Goal: Information Seeking & Learning: Learn about a topic

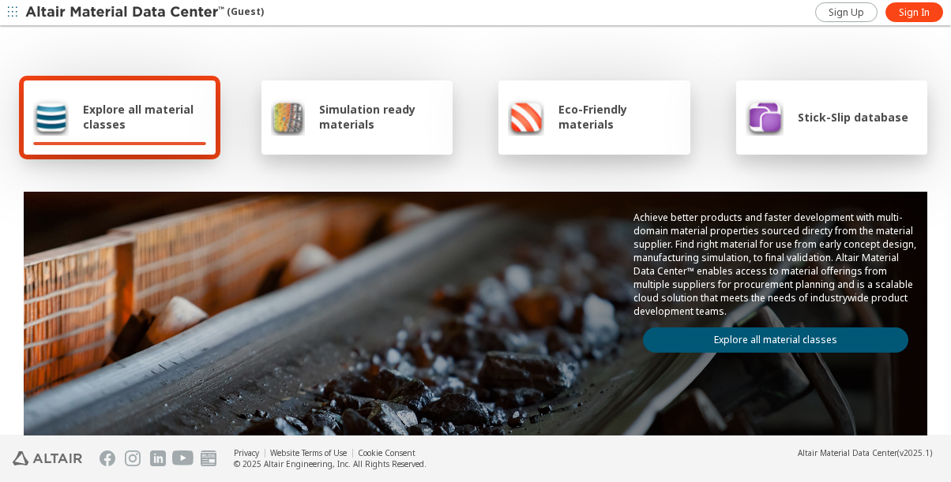
click at [117, 115] on span "Explore all material classes" at bounding box center [144, 117] width 123 height 30
click at [913, 9] on span "Sign In" at bounding box center [914, 12] width 31 height 13
click at [140, 113] on span "Explore all material classes" at bounding box center [144, 117] width 123 height 30
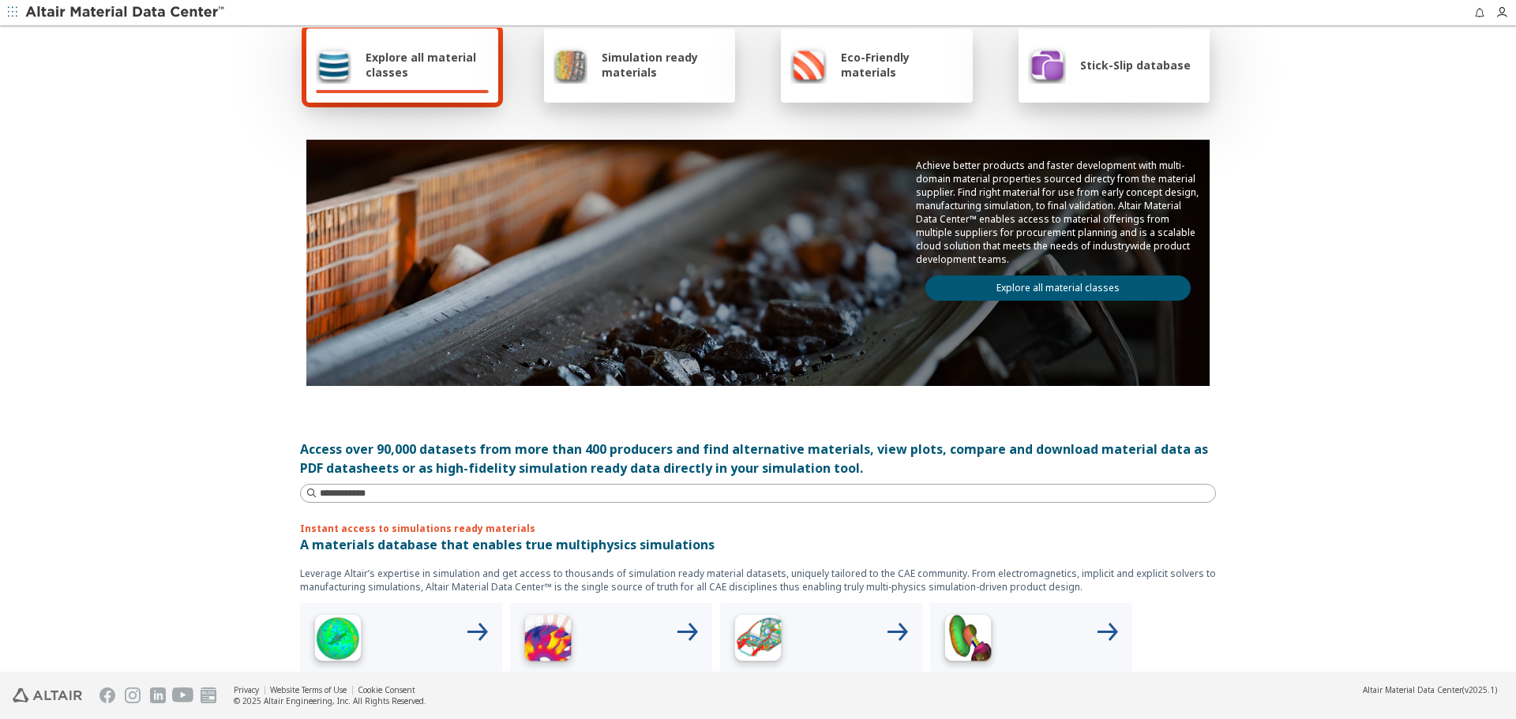
scroll to position [158, 0]
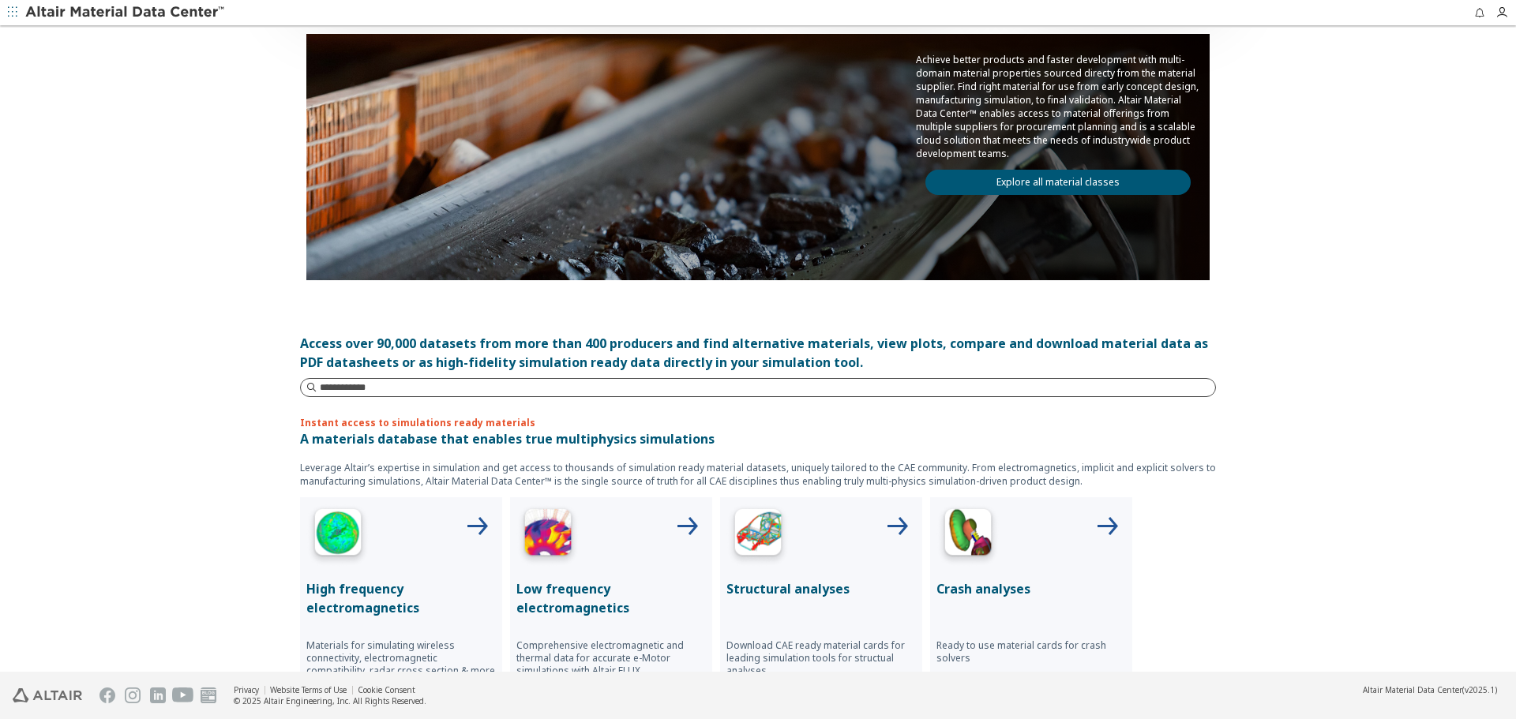
click at [487, 385] on input at bounding box center [767, 388] width 895 height 16
type input "****"
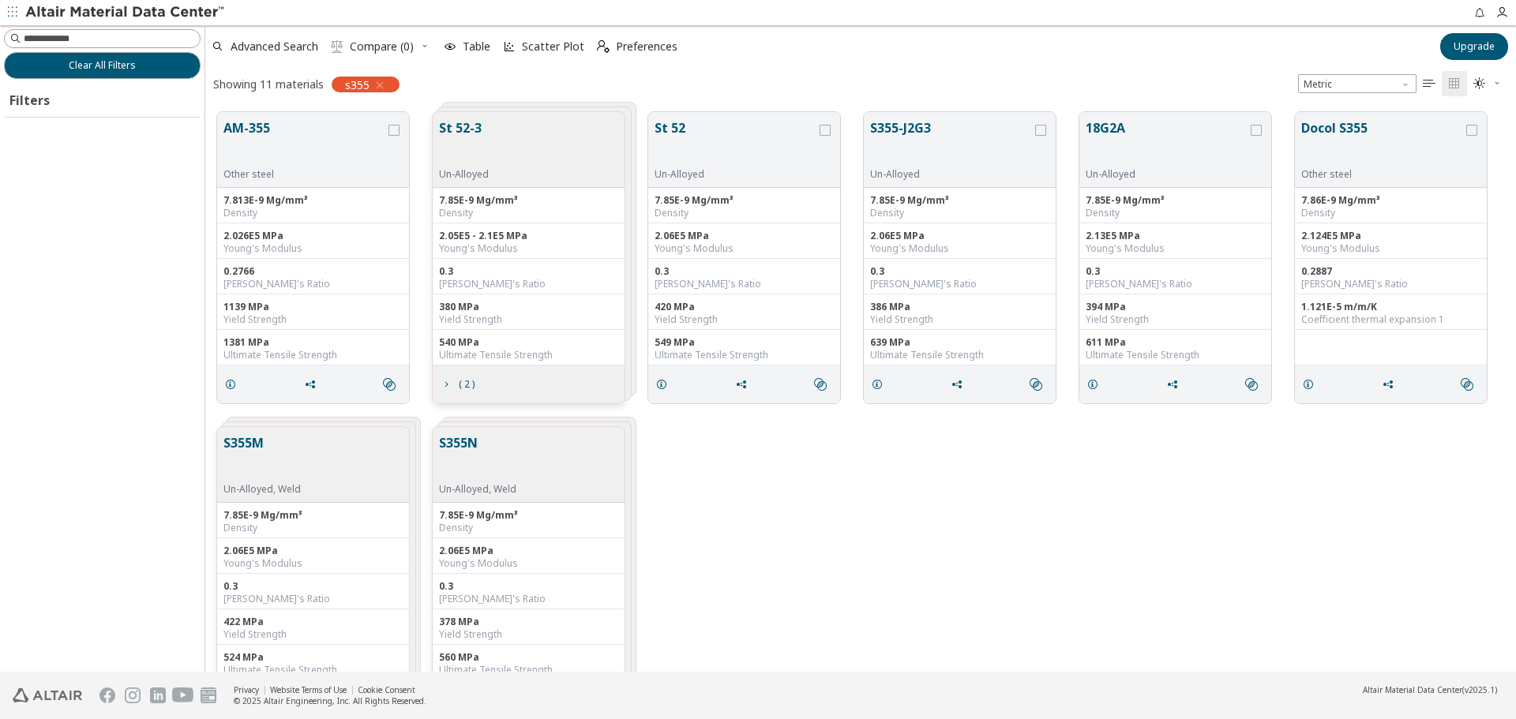
scroll to position [560, 1299]
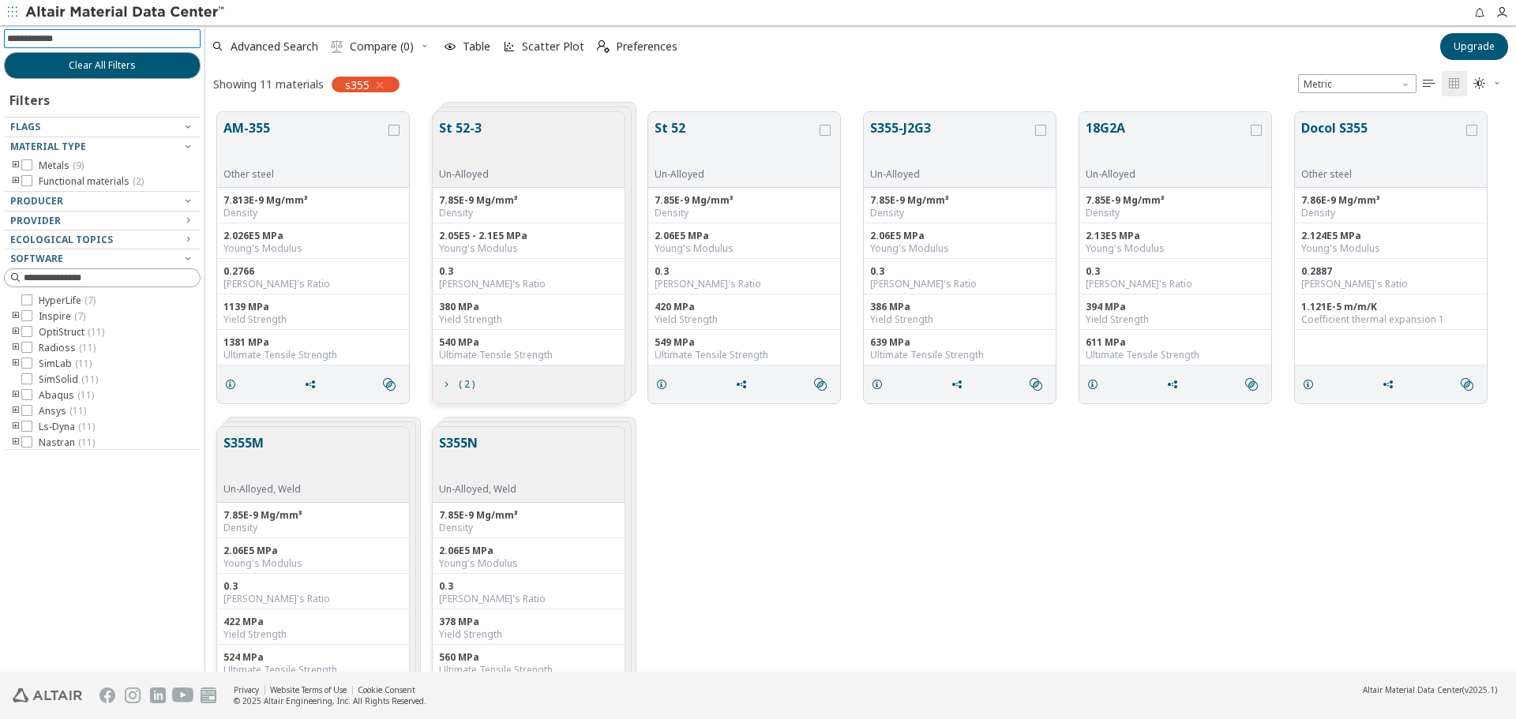
click at [123, 39] on input at bounding box center [103, 38] width 193 height 17
click at [691, 66] on div "Advanced Search  Compare (0) Table Scatter Plot  Preferences Upgrade Showing …" at bounding box center [860, 62] width 1311 height 75
click at [903, 131] on button "S355-J2G3" at bounding box center [951, 143] width 162 height 50
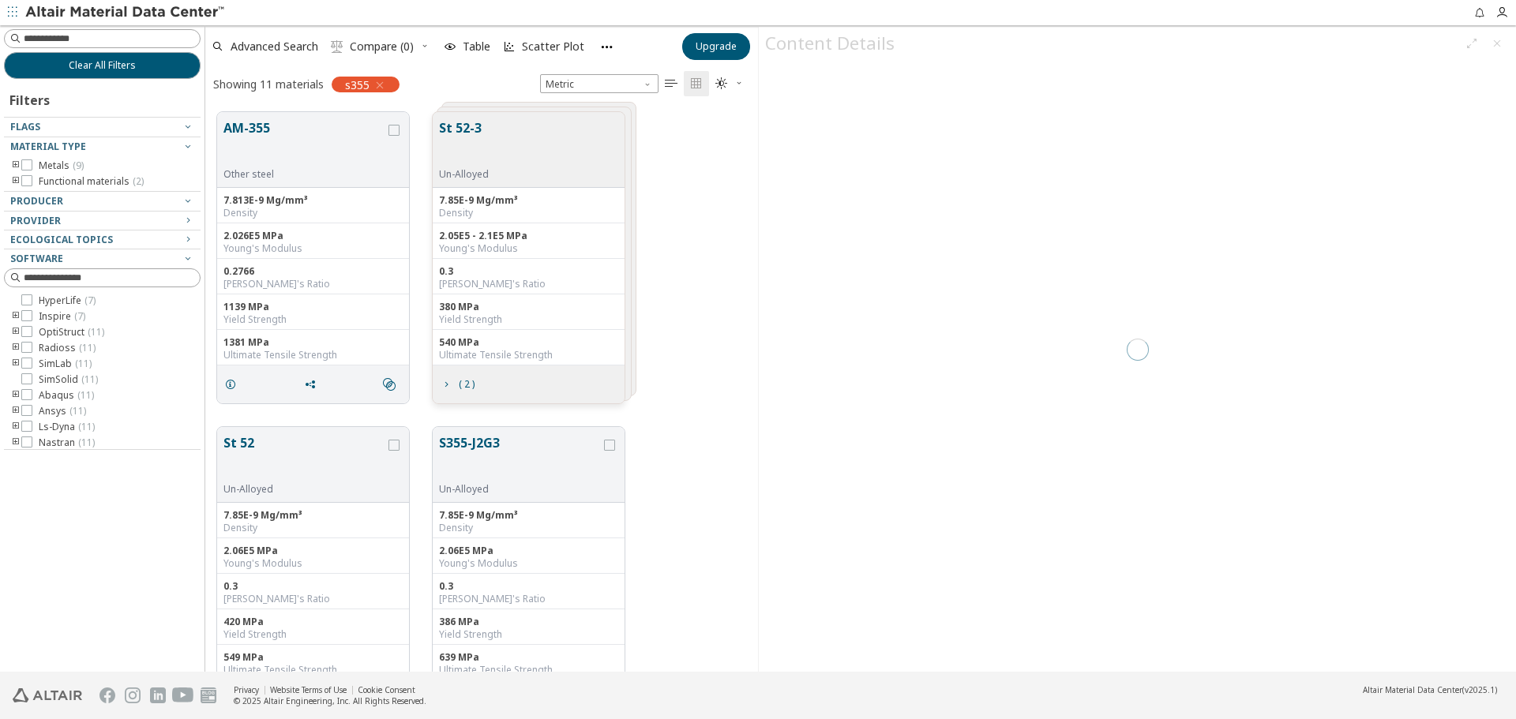
scroll to position [560, 541]
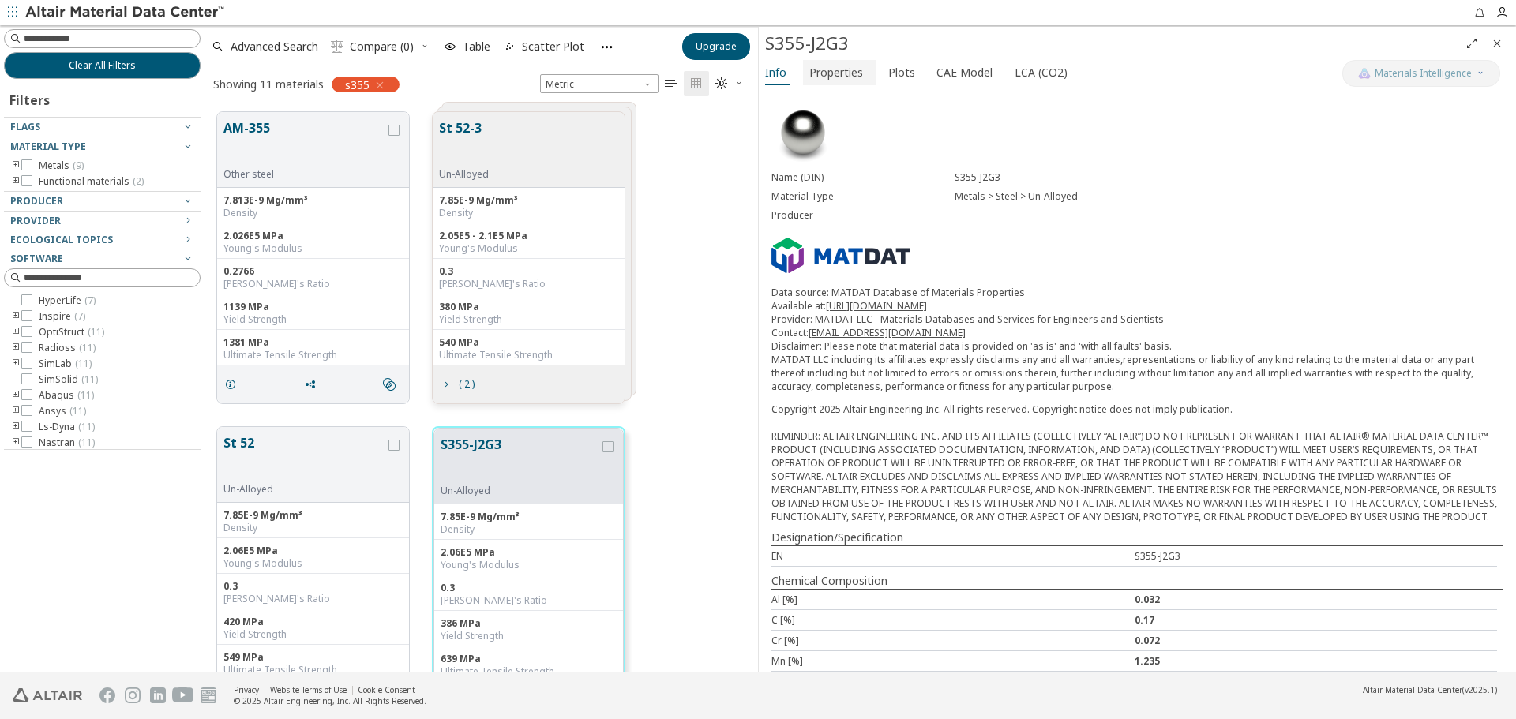
click at [843, 66] on span "Properties" at bounding box center [836, 72] width 54 height 25
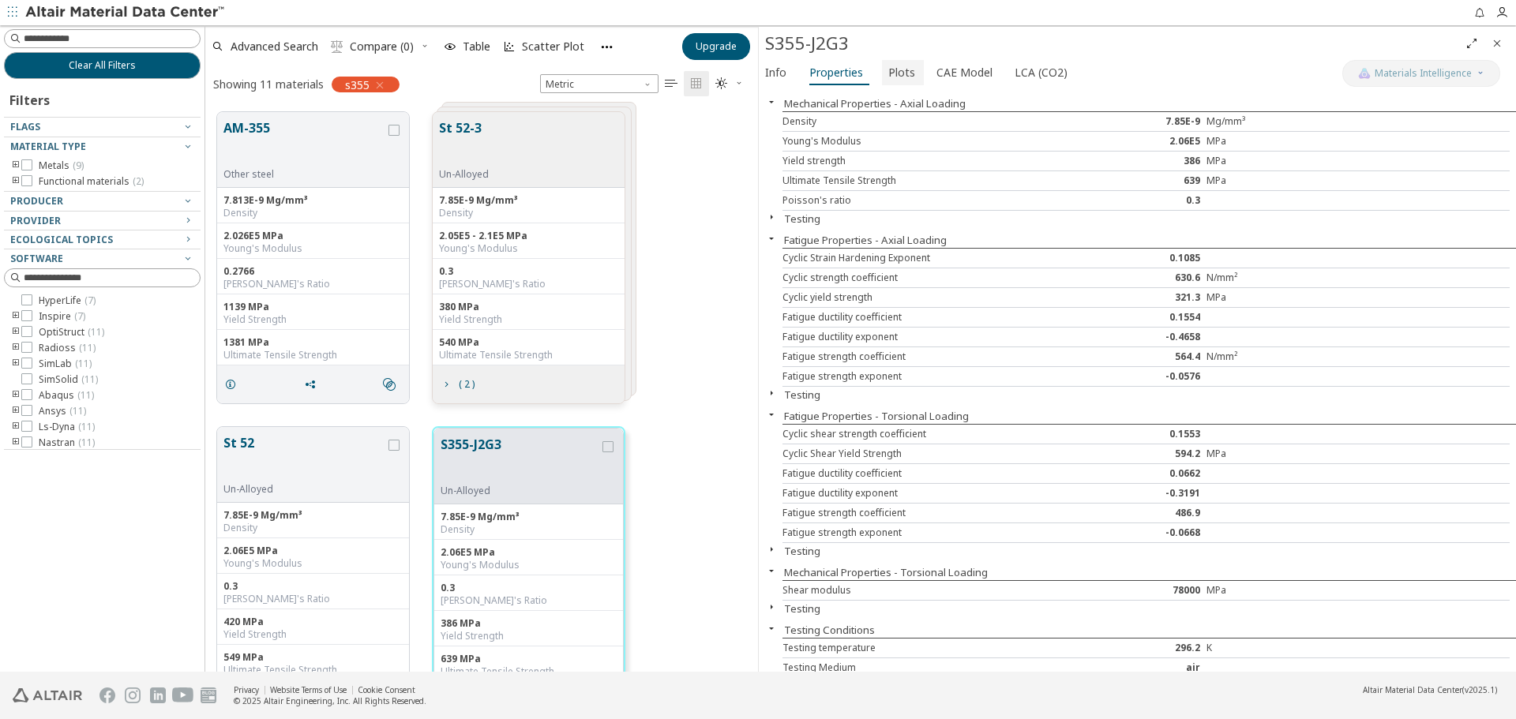
click at [890, 70] on span "Plots" at bounding box center [901, 72] width 27 height 25
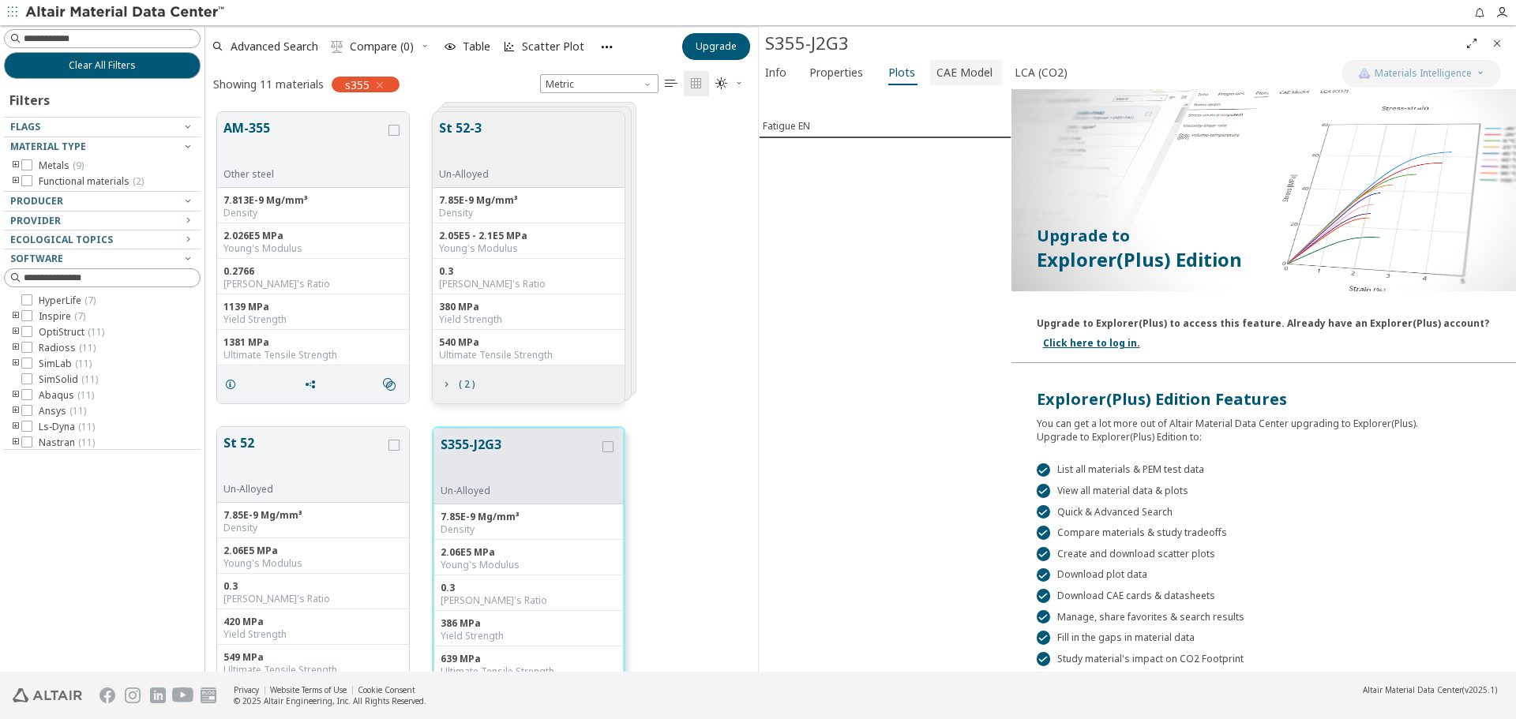
click at [939, 71] on span "CAE Model" at bounding box center [965, 72] width 56 height 25
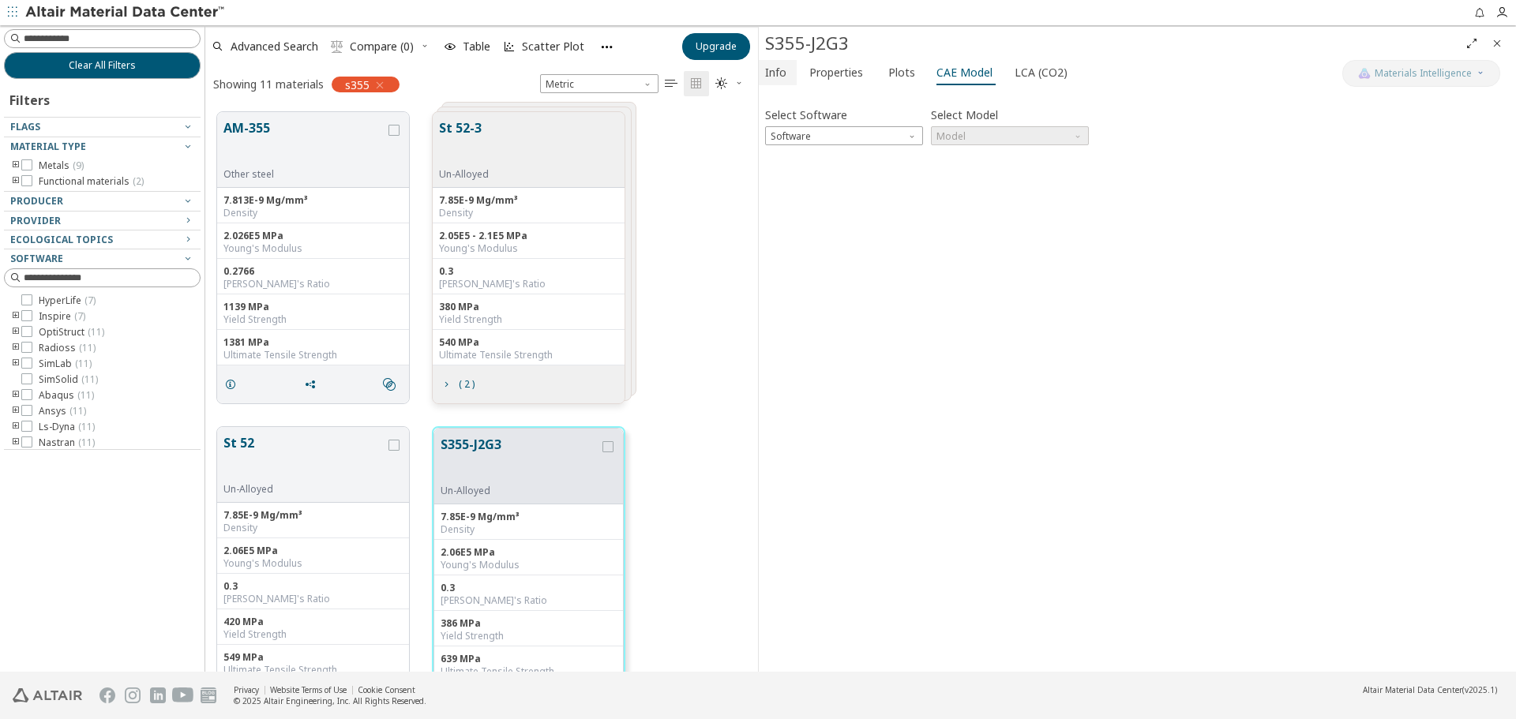
click at [783, 77] on span "Info" at bounding box center [775, 72] width 21 height 25
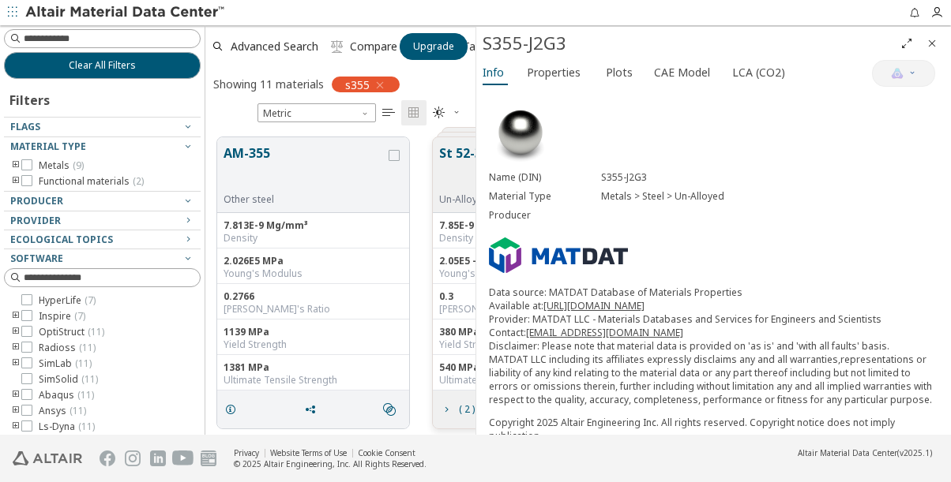
scroll to position [298, 258]
